Goal: Information Seeking & Learning: Learn about a topic

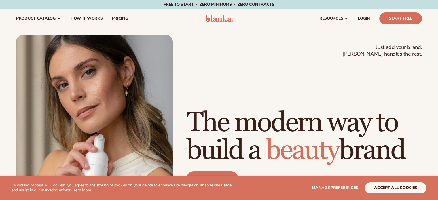
click at [363, 16] on span "LOGIN" at bounding box center [364, 18] width 12 height 5
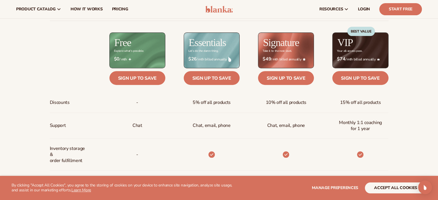
scroll to position [173, 0]
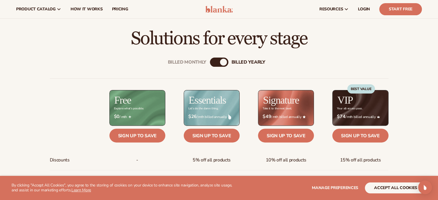
click at [223, 62] on div "billed Yearly" at bounding box center [223, 62] width 7 height 7
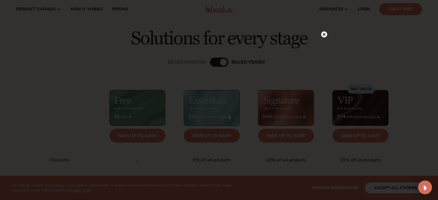
click at [325, 35] on circle at bounding box center [324, 34] width 6 height 6
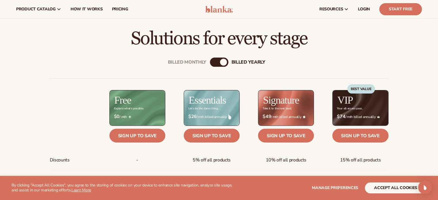
click at [217, 63] on div "Billed Monthly billed Yearly" at bounding box center [219, 62] width 18 height 9
click at [222, 61] on div "billed Yearly" at bounding box center [223, 62] width 7 height 7
click at [188, 63] on div "Billed Monthly" at bounding box center [187, 62] width 39 height 5
click at [216, 62] on div "Billed Monthly" at bounding box center [214, 62] width 7 height 7
click at [247, 60] on div "billed Yearly" at bounding box center [249, 62] width 34 height 5
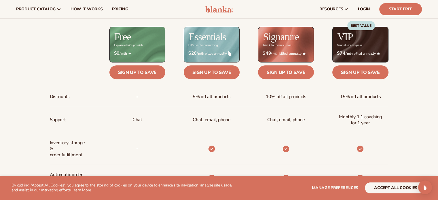
scroll to position [231, 0]
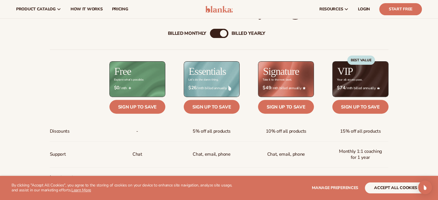
click at [187, 33] on div "Billed Monthly" at bounding box center [187, 33] width 39 height 5
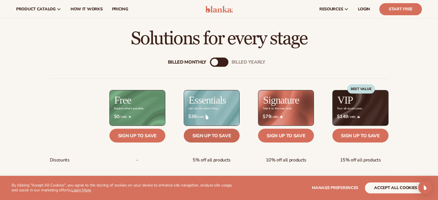
scroll to position [173, 0]
click at [253, 62] on div "billed Yearly" at bounding box center [249, 62] width 34 height 5
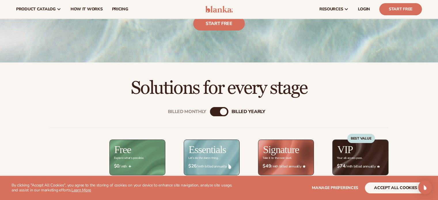
scroll to position [115, 0]
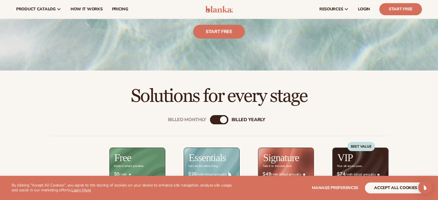
drag, startPoint x: 199, startPoint y: 118, endPoint x: 206, endPoint y: 116, distance: 6.7
click at [199, 118] on div "Billed Monthly" at bounding box center [187, 119] width 39 height 5
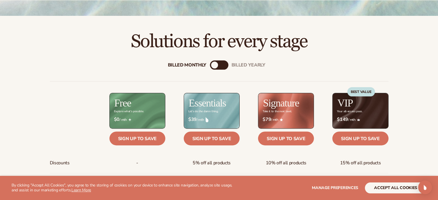
scroll to position [173, 0]
